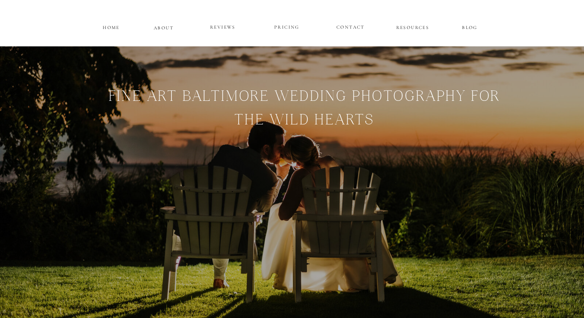
click at [285, 27] on p "PRICING" at bounding box center [287, 27] width 46 height 9
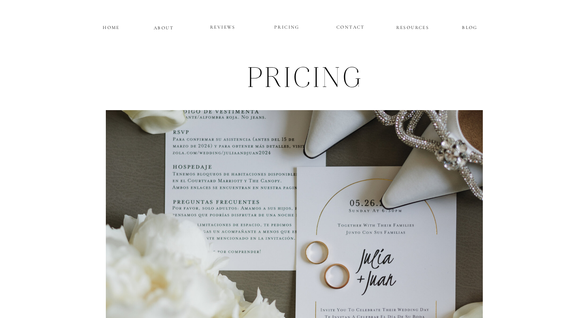
click at [165, 29] on p "ABOUT" at bounding box center [164, 27] width 20 height 7
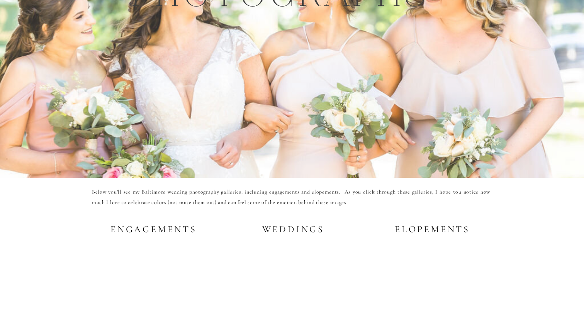
scroll to position [1453, 0]
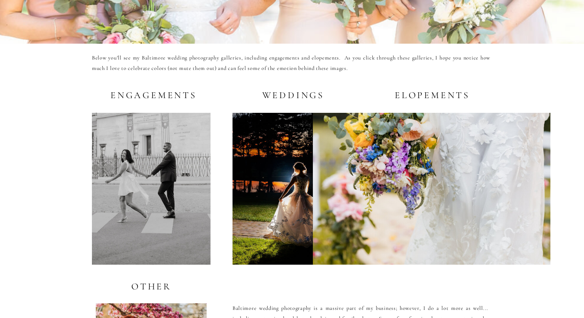
click at [285, 95] on h2 "Weddings" at bounding box center [291, 95] width 66 height 10
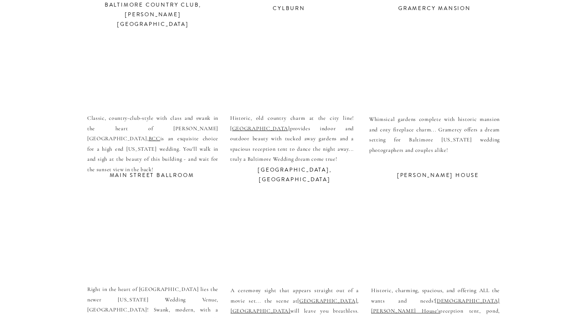
scroll to position [2830, 0]
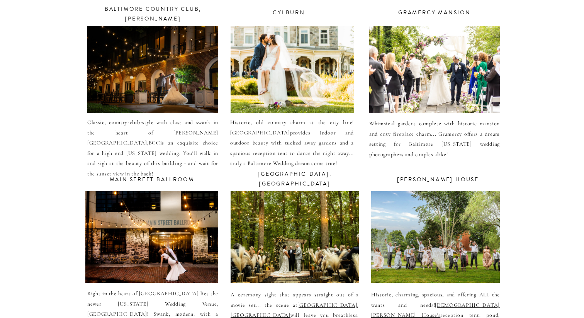
click at [445, 80] on div at bounding box center [434, 69] width 131 height 87
click at [275, 237] on div at bounding box center [295, 237] width 128 height 92
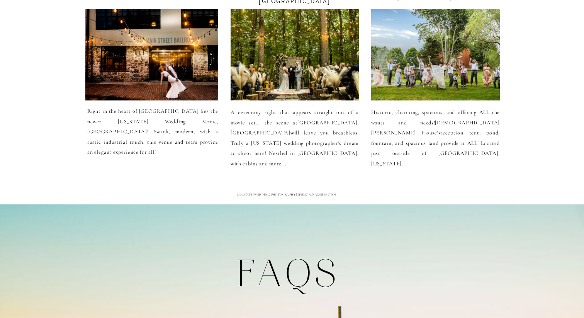
scroll to position [3023, 0]
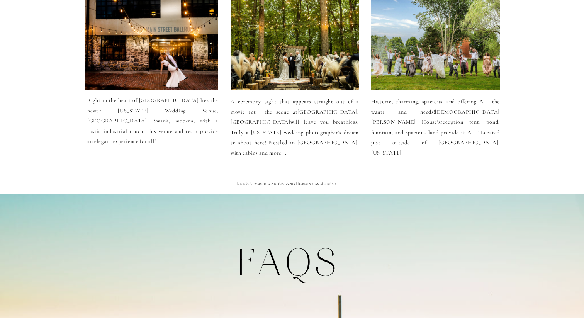
click at [407, 55] on div at bounding box center [435, 44] width 129 height 92
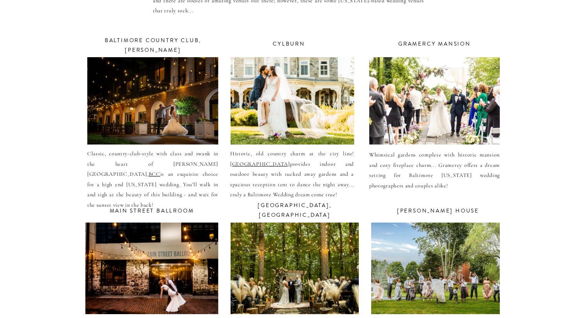
scroll to position [2795, 0]
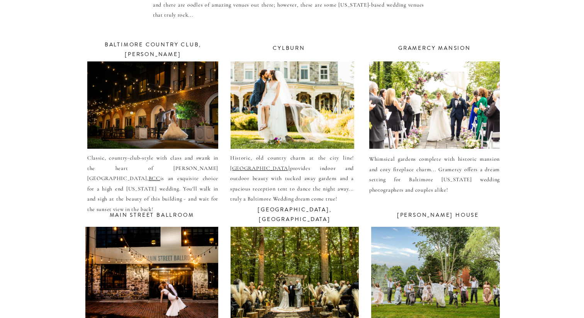
click at [189, 104] on div at bounding box center [152, 104] width 131 height 87
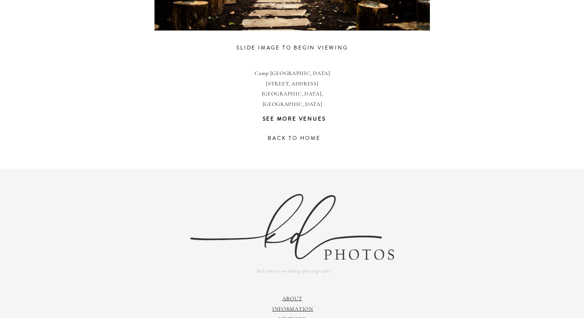
scroll to position [610, 0]
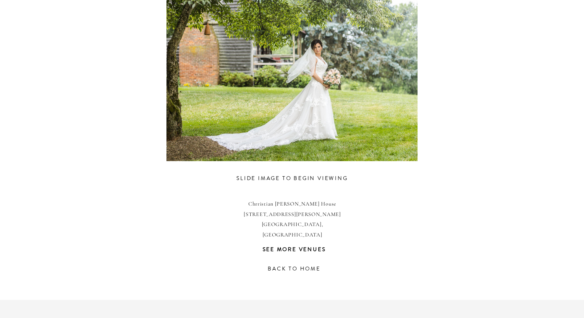
scroll to position [453, 0]
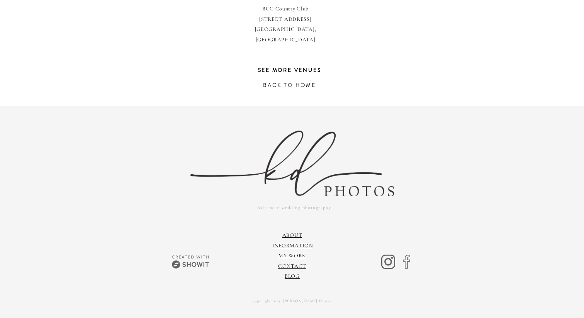
scroll to position [647, 0]
